Goal: Task Accomplishment & Management: Manage account settings

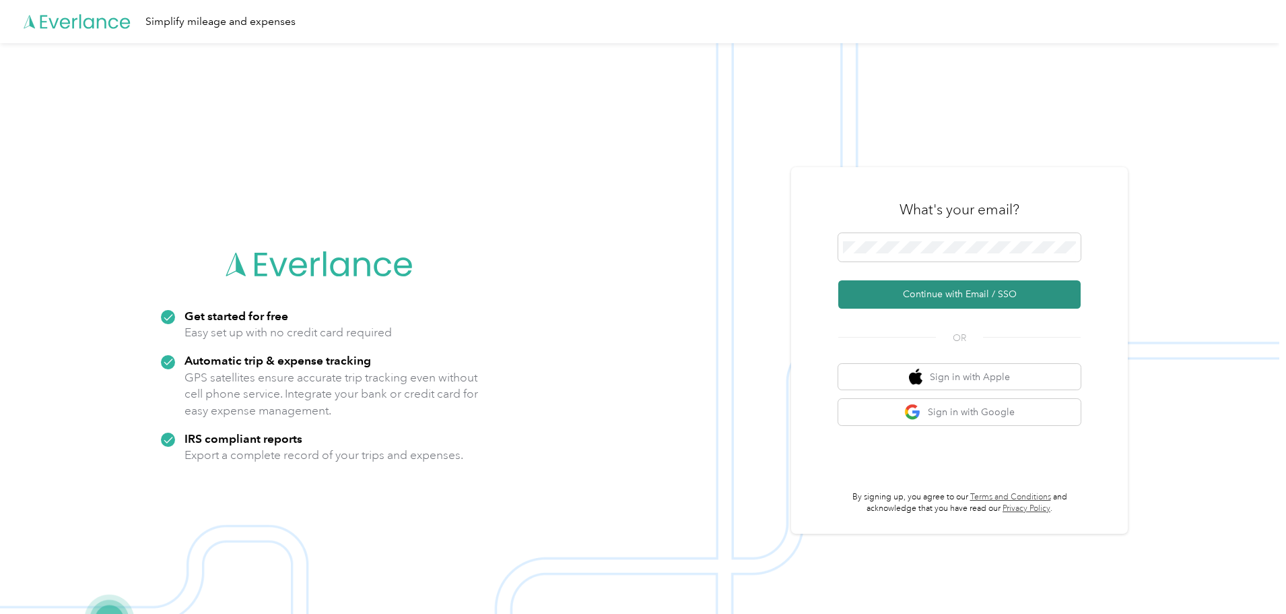
click at [940, 290] on button "Continue with Email / SSO" at bounding box center [960, 294] width 242 height 28
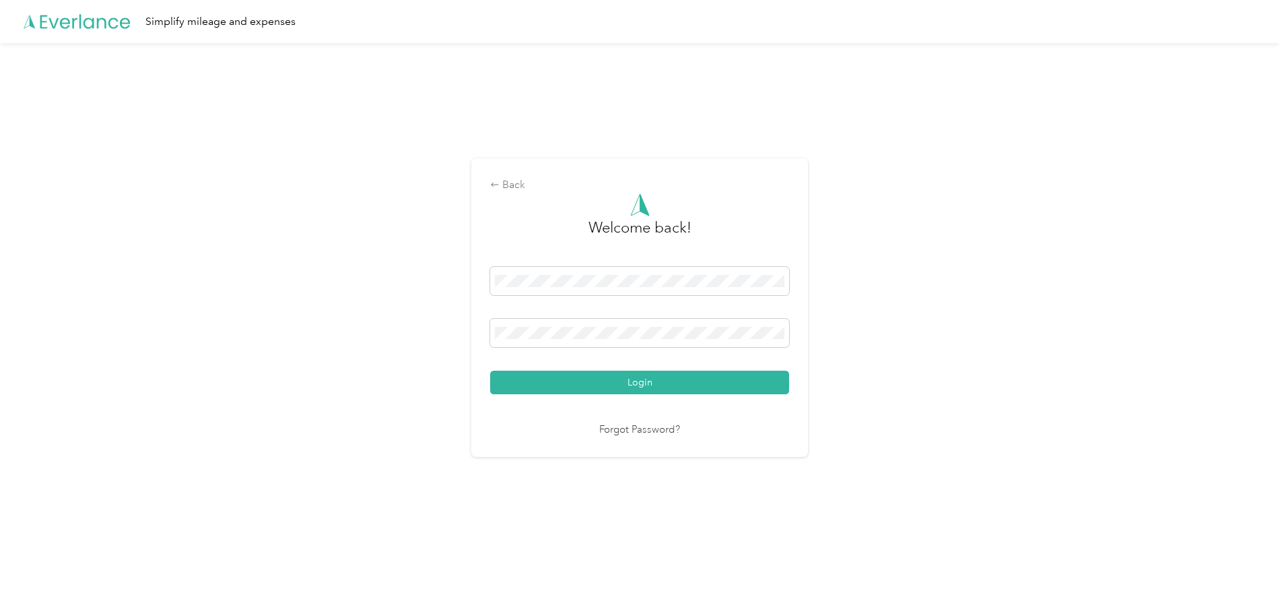
click at [608, 381] on button "Login" at bounding box center [639, 382] width 299 height 24
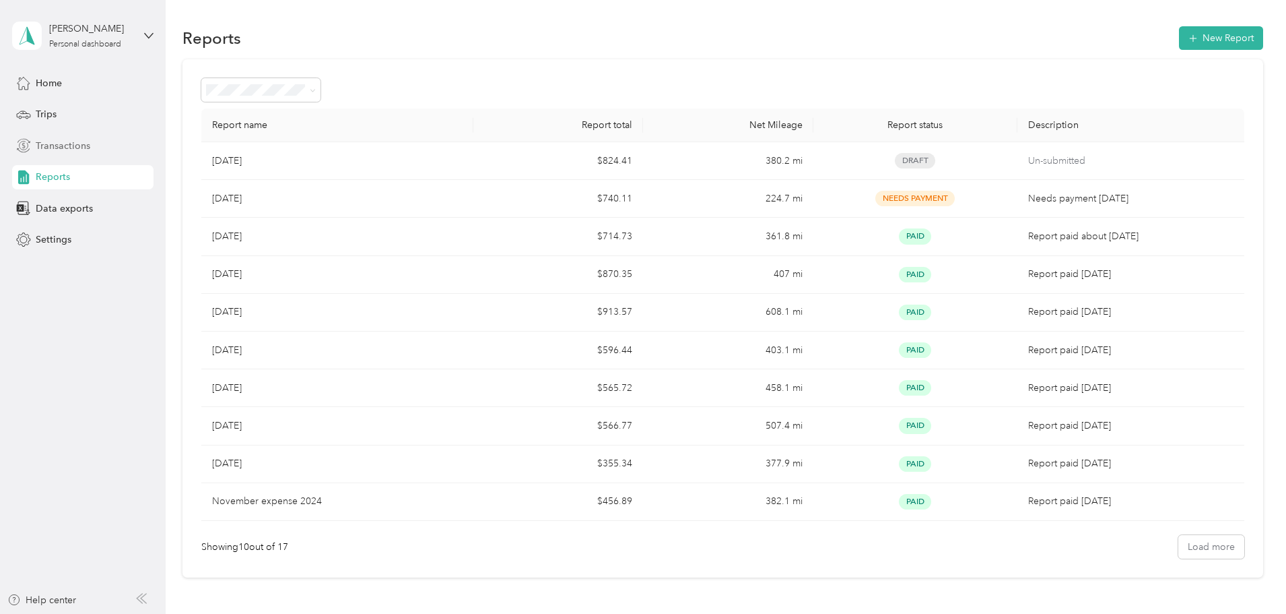
click at [53, 146] on span "Transactions" at bounding box center [63, 146] width 55 height 14
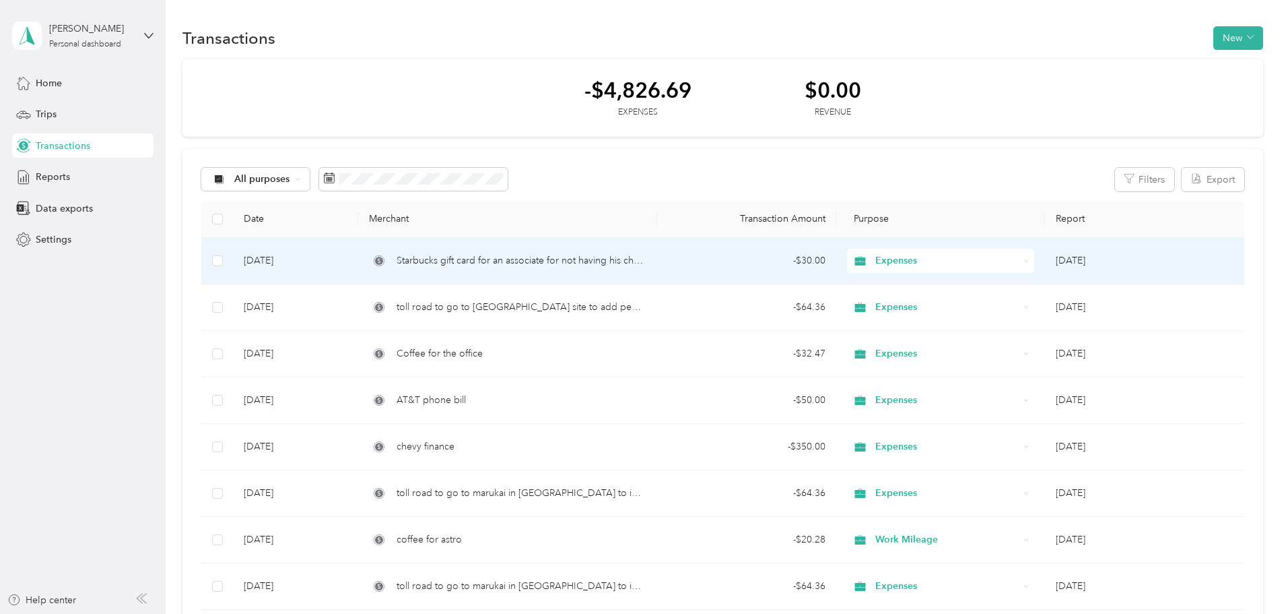
click at [557, 255] on span "Starbucks gift card for an associate for not having his check on time" at bounding box center [522, 260] width 250 height 15
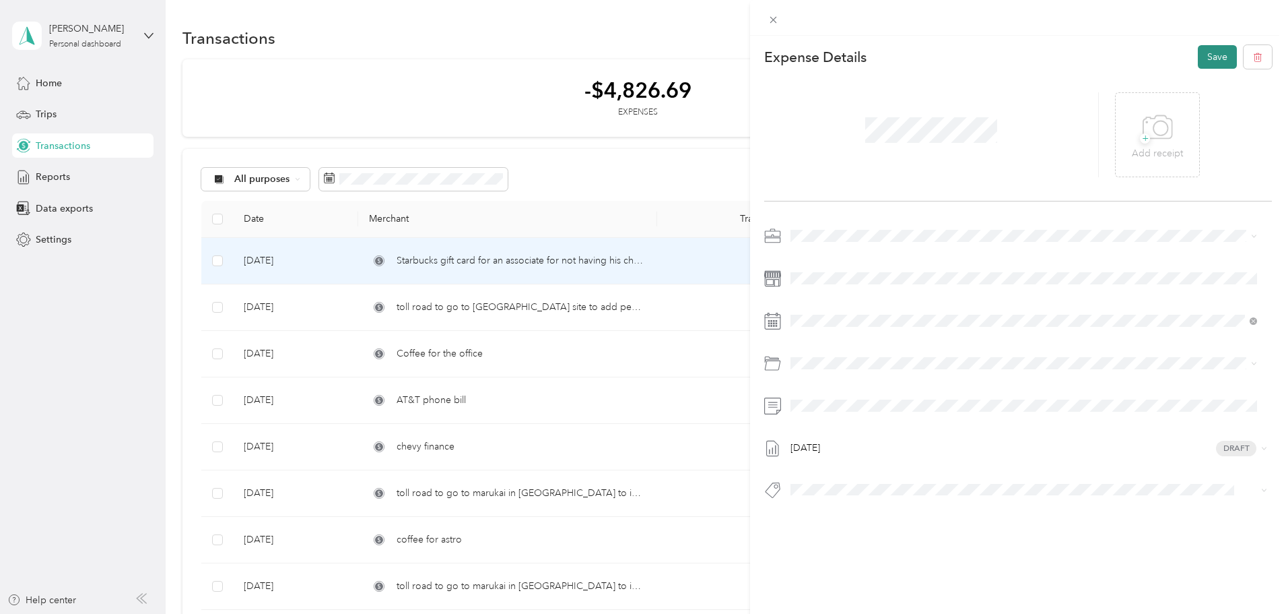
click at [1210, 57] on button "Save" at bounding box center [1217, 57] width 39 height 24
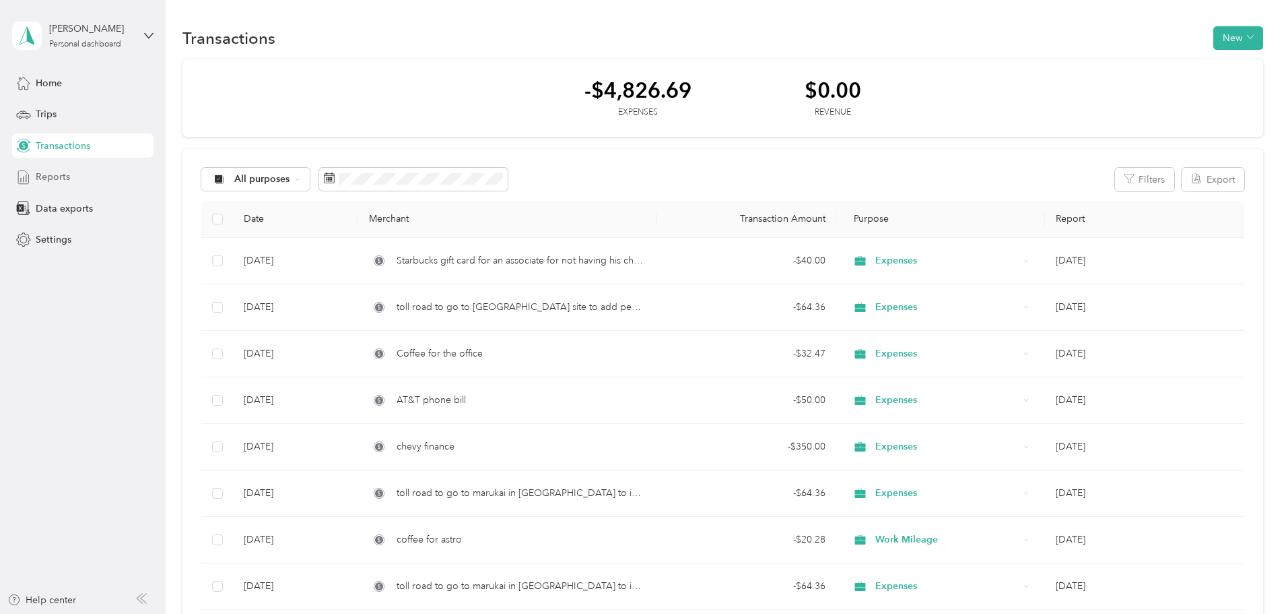
click at [48, 181] on span "Reports" at bounding box center [53, 177] width 34 height 14
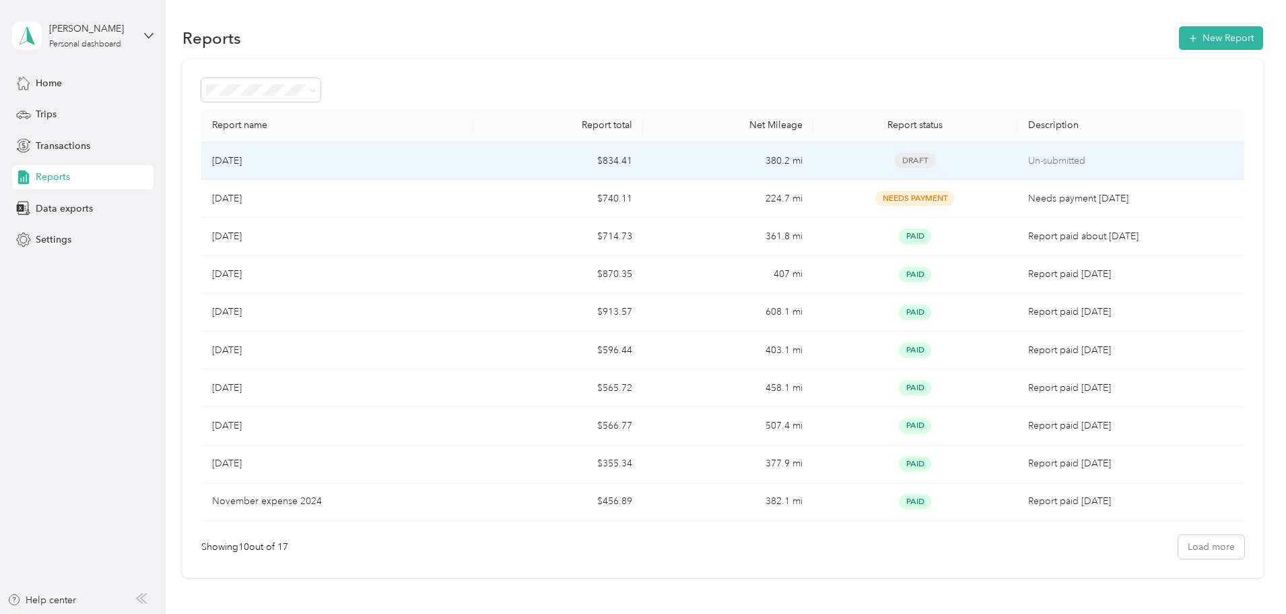
click at [529, 160] on td "$834.41" at bounding box center [559, 161] width 170 height 38
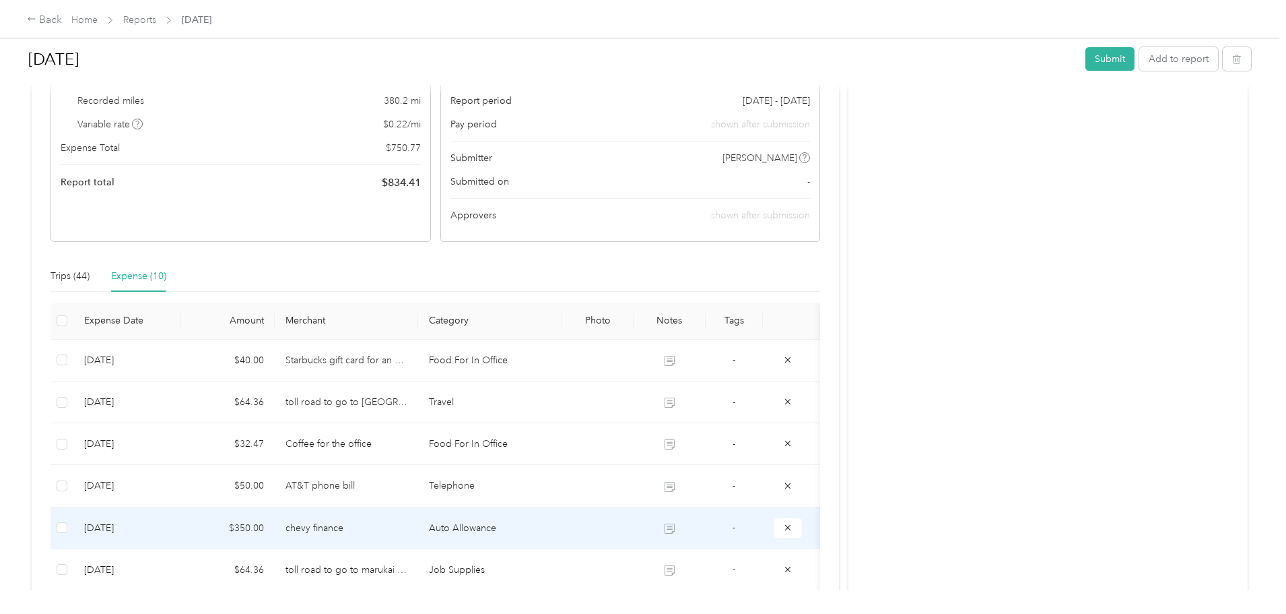
scroll to position [269, 0]
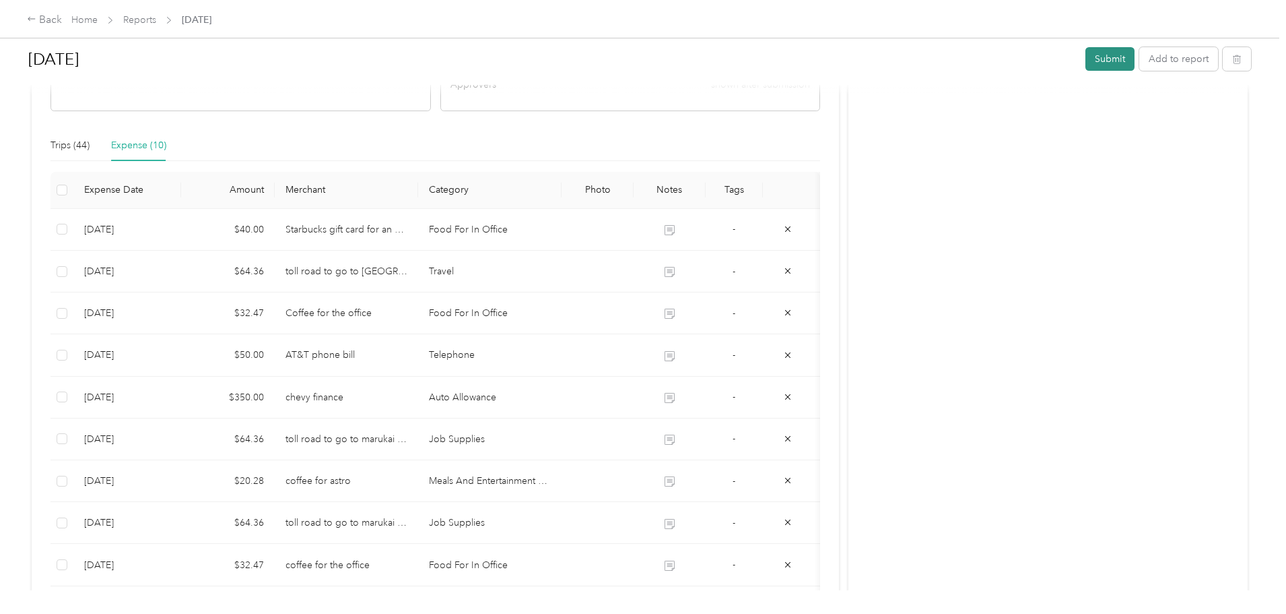
click at [1086, 60] on button "Submit" at bounding box center [1110, 59] width 49 height 24
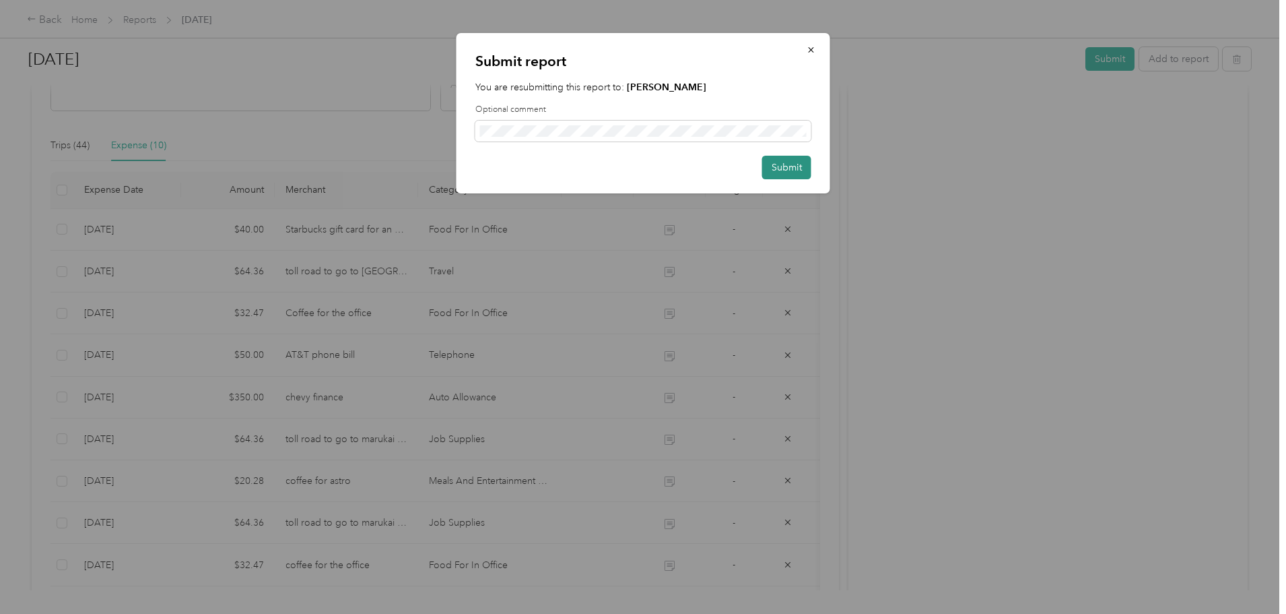
click at [789, 167] on button "Submit" at bounding box center [786, 168] width 49 height 24
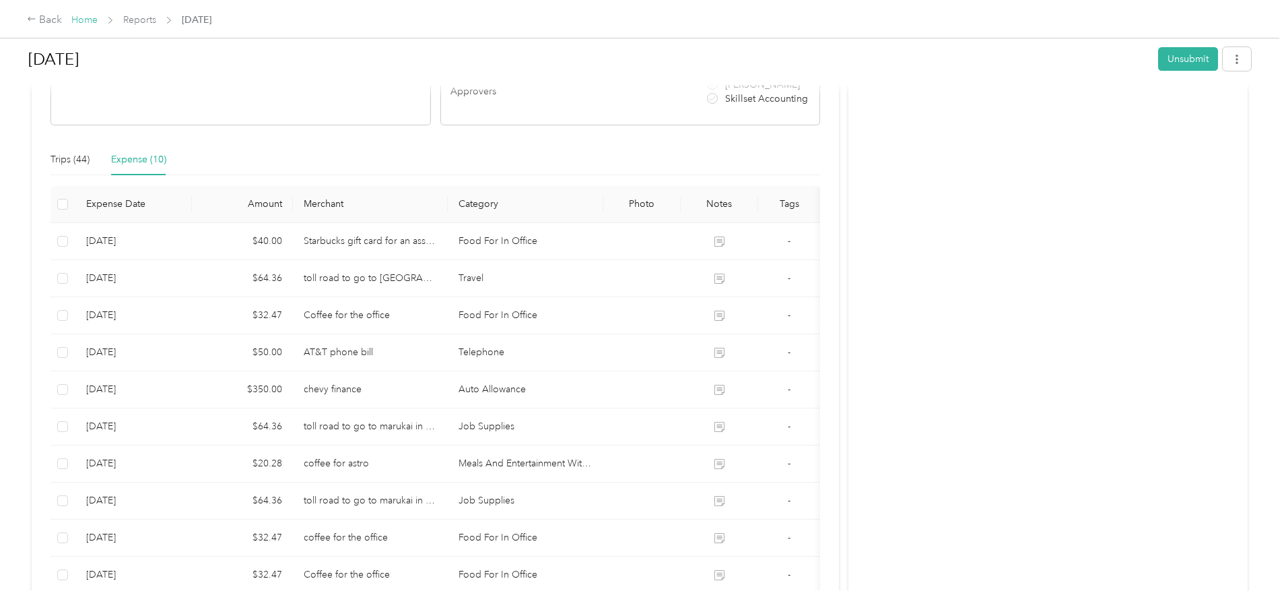
click at [98, 21] on link "Home" at bounding box center [84, 19] width 26 height 11
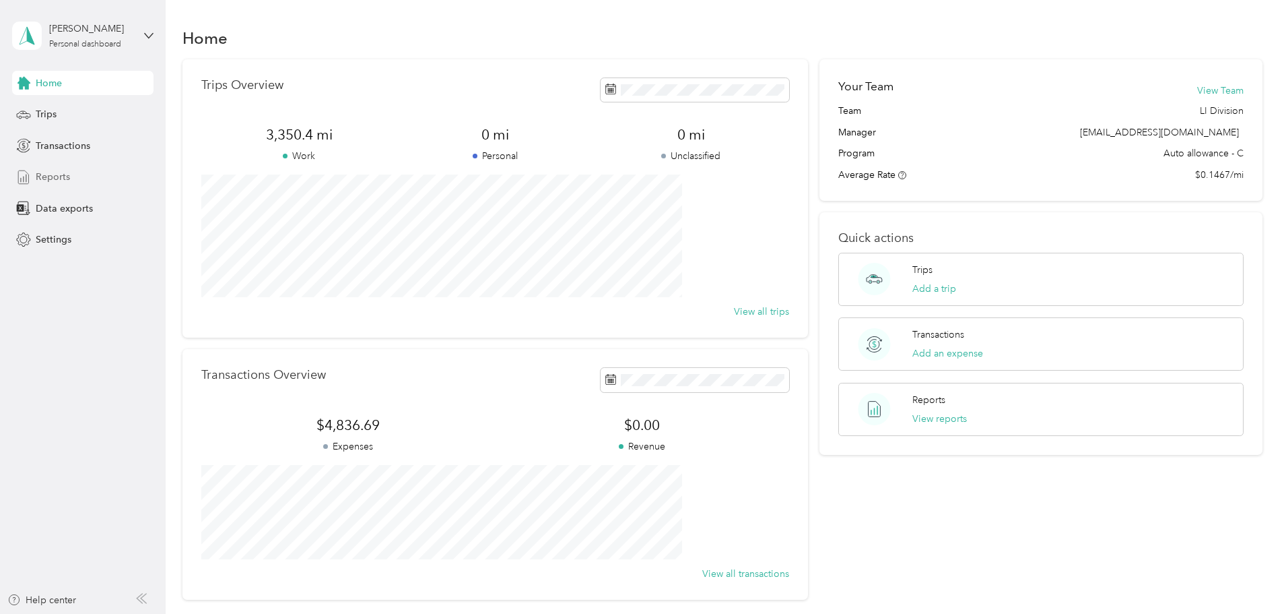
click at [59, 179] on span "Reports" at bounding box center [53, 177] width 34 height 14
